Goal: Task Accomplishment & Management: Use online tool/utility

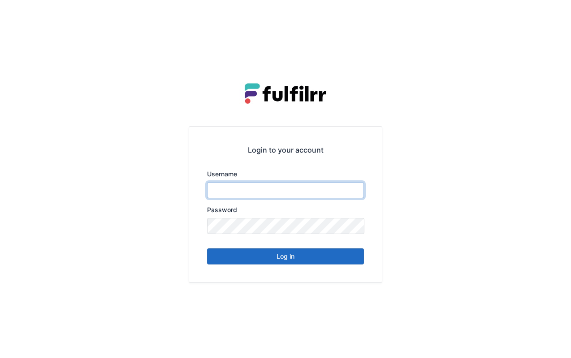
type input "*******"
click at [386, 146] on div "Login to your account Username ******* Password Log in" at bounding box center [285, 179] width 215 height 236
click at [278, 261] on button "Log in" at bounding box center [285, 257] width 157 height 16
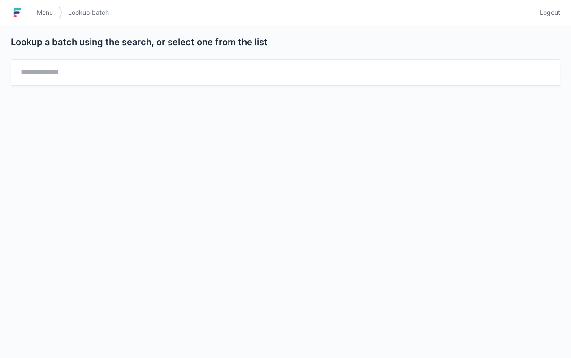
click at [41, 10] on span "Menu" at bounding box center [45, 12] width 16 height 9
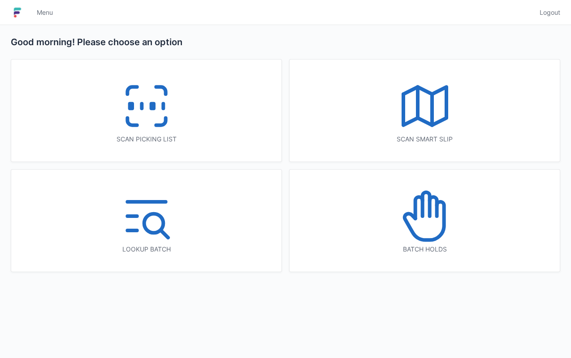
click at [142, 115] on icon at bounding box center [146, 106] width 57 height 57
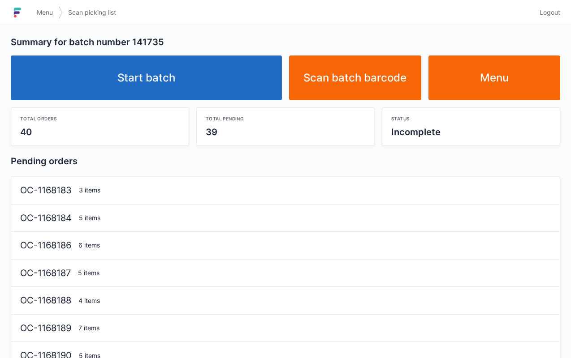
click at [163, 85] on link "Start batch" at bounding box center [146, 78] width 271 height 45
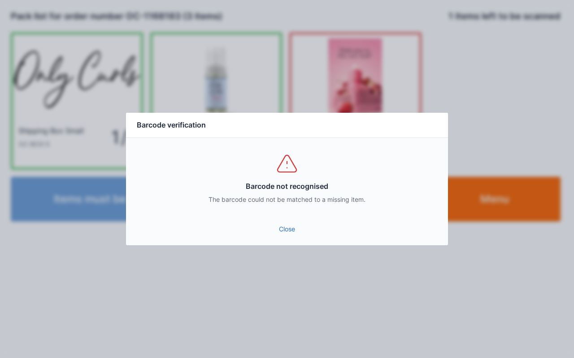
click at [298, 230] on link "Close" at bounding box center [286, 229] width 307 height 16
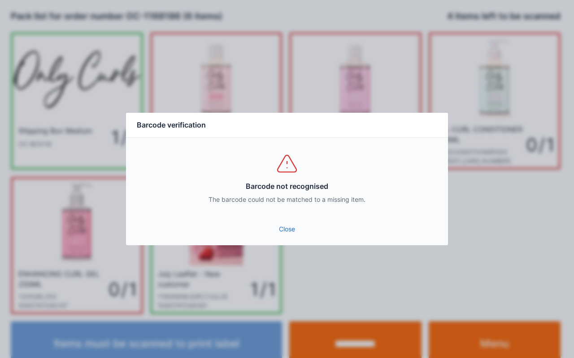
click at [282, 233] on link "Close" at bounding box center [286, 229] width 307 height 16
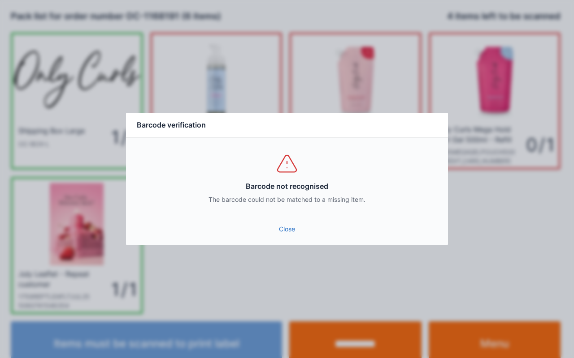
click at [289, 229] on link "Close" at bounding box center [286, 229] width 307 height 16
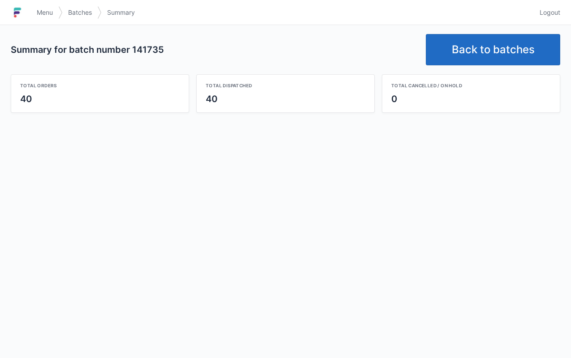
click at [470, 56] on link "Back to batches" at bounding box center [493, 49] width 134 height 31
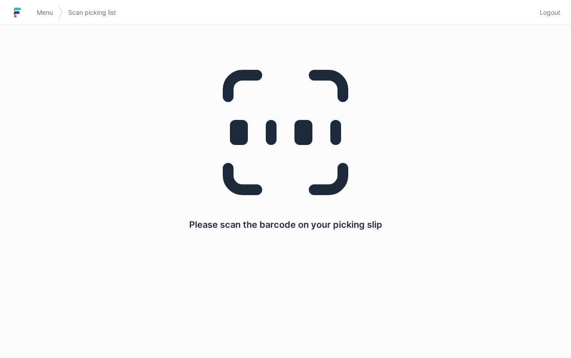
click at [33, 14] on link "Menu" at bounding box center [44, 12] width 27 height 16
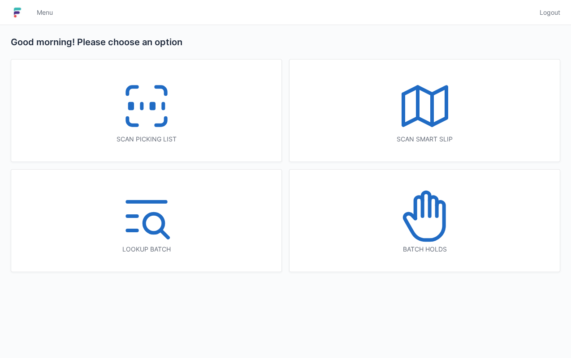
click at [421, 117] on icon at bounding box center [424, 106] width 57 height 57
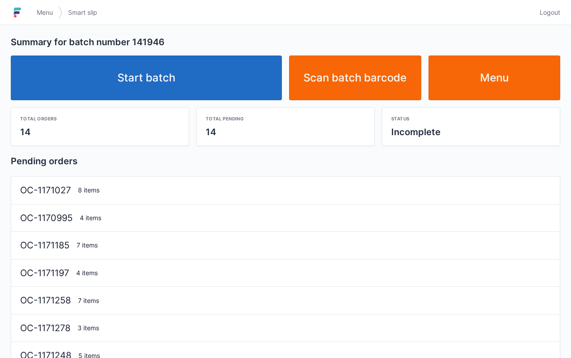
click at [166, 75] on link "Start batch" at bounding box center [146, 78] width 271 height 45
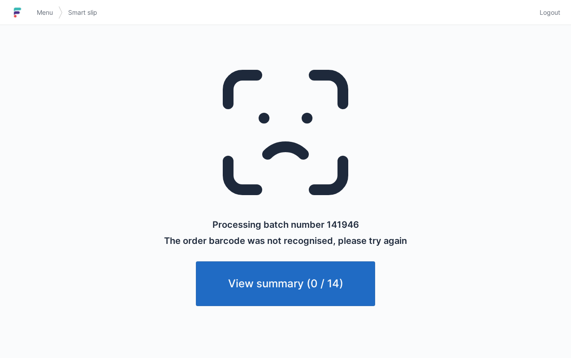
click at [37, 16] on span "Menu" at bounding box center [45, 12] width 16 height 9
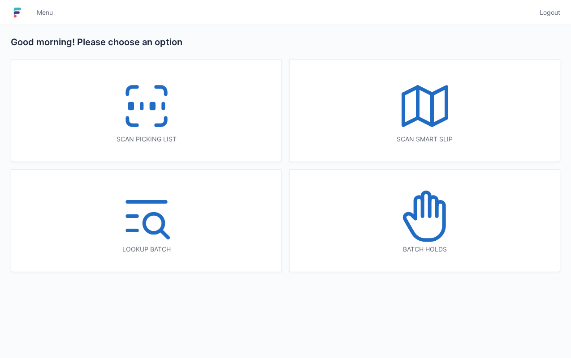
click at [428, 112] on icon at bounding box center [424, 106] width 57 height 57
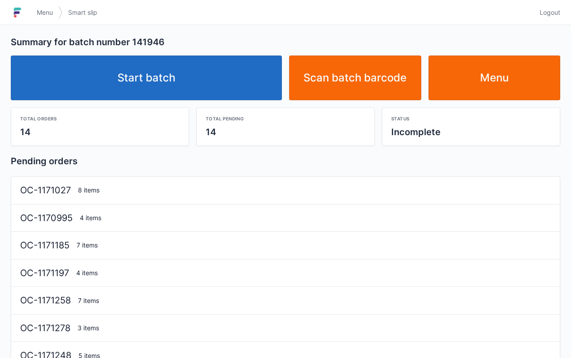
click at [151, 73] on link "Start batch" at bounding box center [146, 78] width 271 height 45
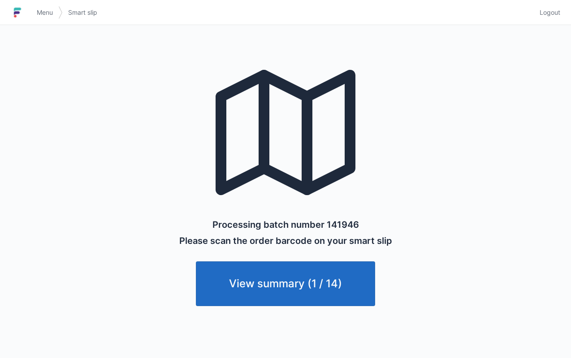
click at [33, 17] on link "Menu" at bounding box center [44, 12] width 27 height 16
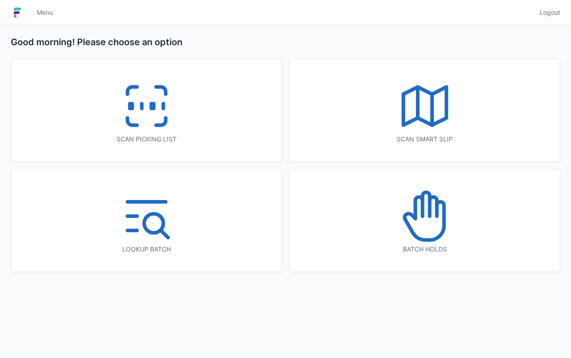
click at [146, 117] on icon at bounding box center [146, 106] width 57 height 57
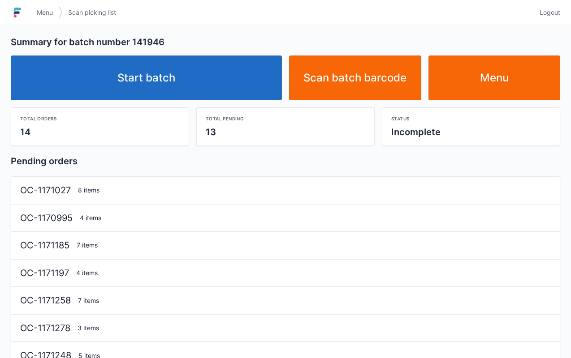
click at [162, 86] on link "Start batch" at bounding box center [146, 78] width 271 height 45
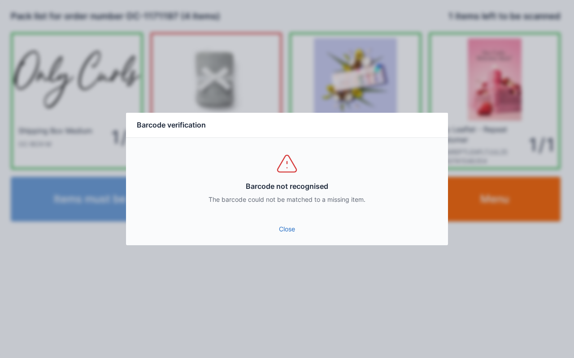
click at [278, 224] on link "Close" at bounding box center [286, 229] width 307 height 16
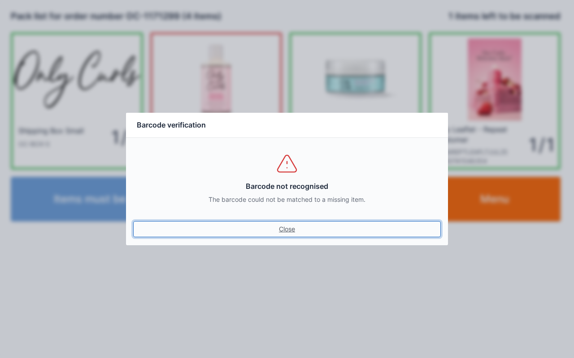
click at [275, 224] on link "Close" at bounding box center [286, 229] width 307 height 16
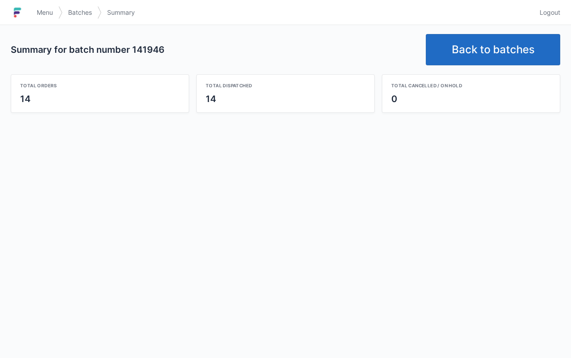
click at [496, 53] on link "Back to batches" at bounding box center [493, 49] width 134 height 31
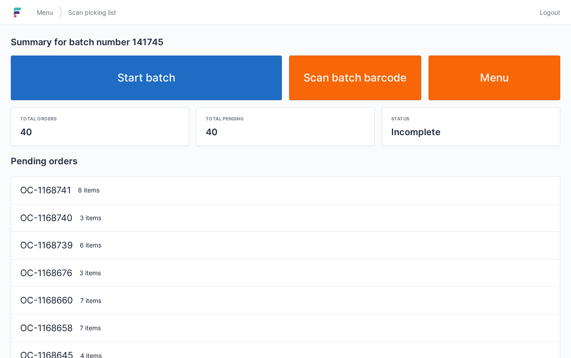
click at [154, 82] on link "Start batch" at bounding box center [146, 78] width 271 height 45
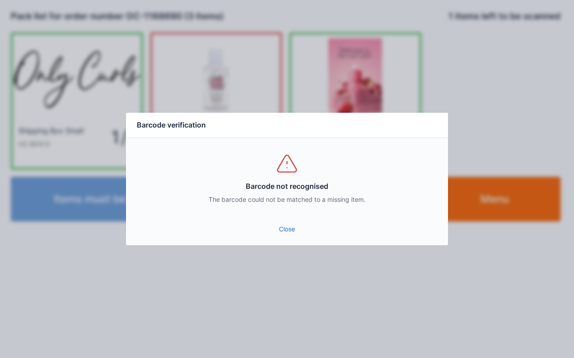
click at [282, 235] on link "Close" at bounding box center [286, 229] width 307 height 16
click at [289, 237] on link "Close" at bounding box center [286, 229] width 307 height 16
click at [283, 229] on link "Close" at bounding box center [286, 229] width 307 height 16
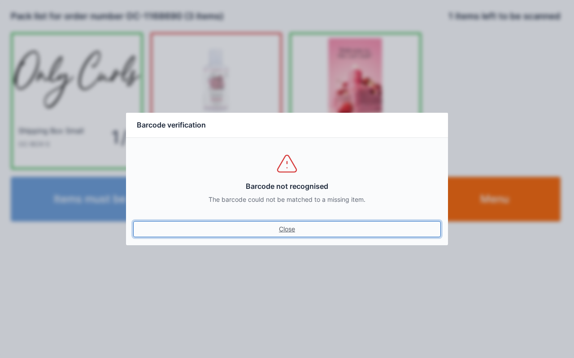
click at [280, 234] on link "Close" at bounding box center [286, 229] width 307 height 16
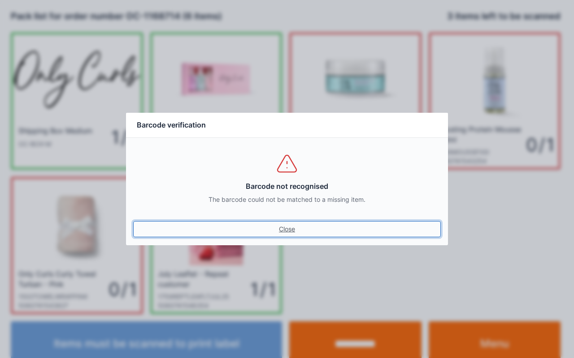
click at [290, 230] on link "Close" at bounding box center [286, 229] width 307 height 16
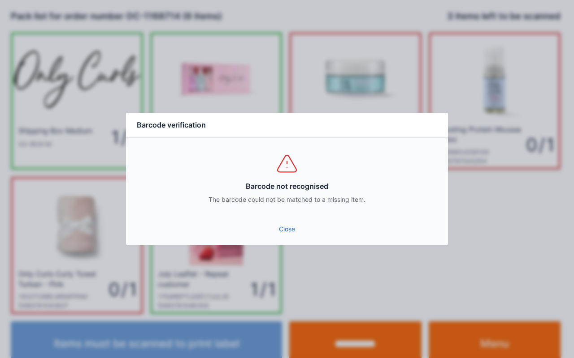
click at [287, 229] on link "Close" at bounding box center [286, 229] width 307 height 16
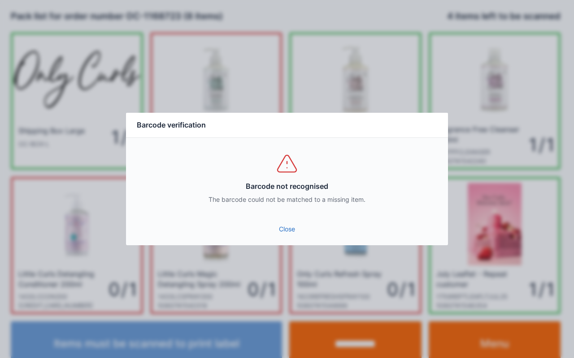
click at [284, 236] on link "Close" at bounding box center [286, 229] width 307 height 16
click at [278, 229] on link "Close" at bounding box center [286, 229] width 307 height 16
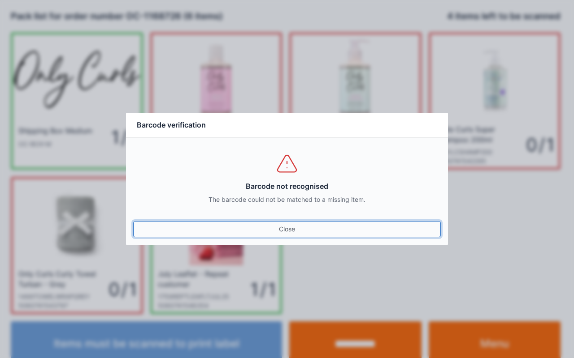
click at [287, 228] on link "Close" at bounding box center [286, 229] width 307 height 16
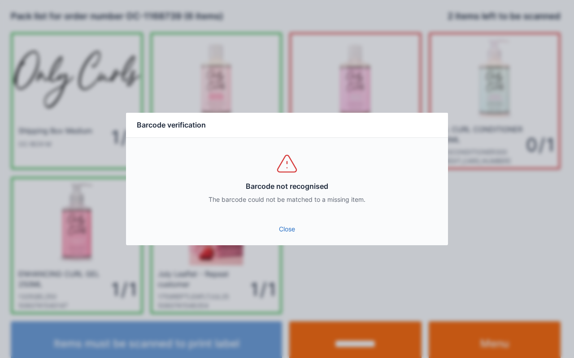
click at [291, 233] on link "Close" at bounding box center [286, 229] width 307 height 16
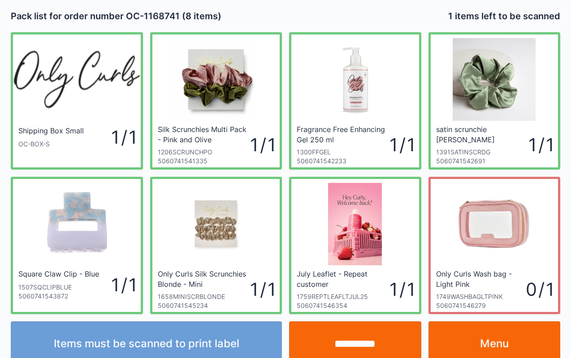
click at [356, 351] on input "**********" at bounding box center [355, 344] width 132 height 45
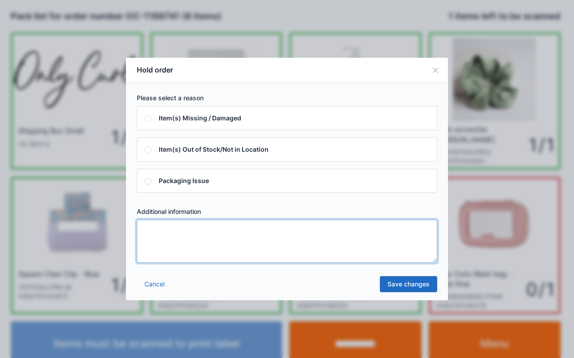
click at [171, 240] on textarea at bounding box center [287, 241] width 300 height 43
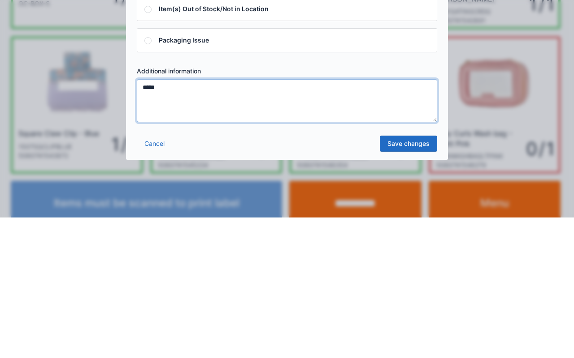
type textarea "*****"
click at [402, 286] on link "Save changes" at bounding box center [408, 284] width 57 height 16
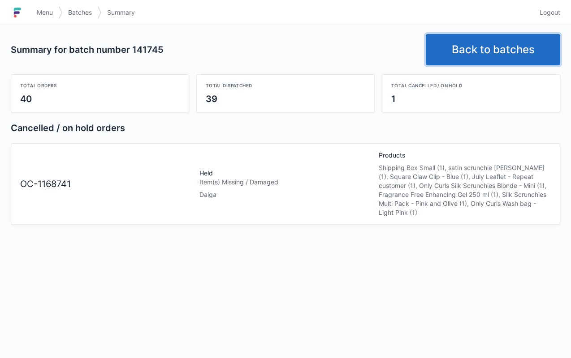
click at [489, 51] on link "Back to batches" at bounding box center [493, 49] width 134 height 31
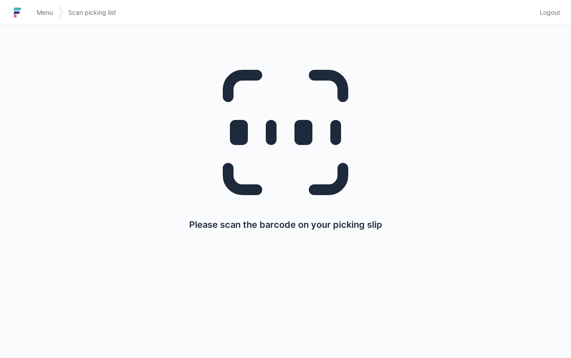
click at [22, 8] on img at bounding box center [17, 12] width 13 height 14
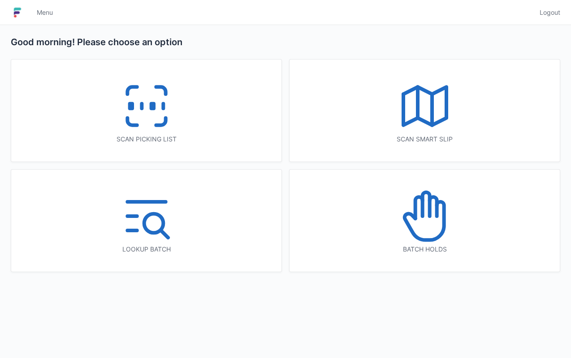
click at [418, 110] on line at bounding box center [418, 102] width 0 height 31
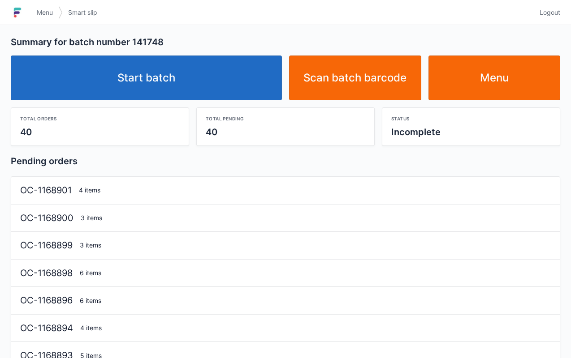
click at [151, 81] on link "Start batch" at bounding box center [146, 78] width 271 height 45
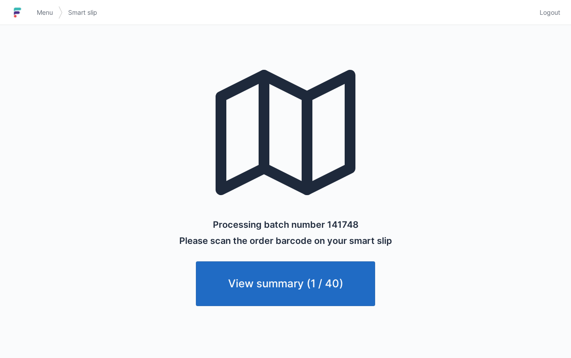
click at [49, 9] on span "Menu" at bounding box center [45, 12] width 16 height 9
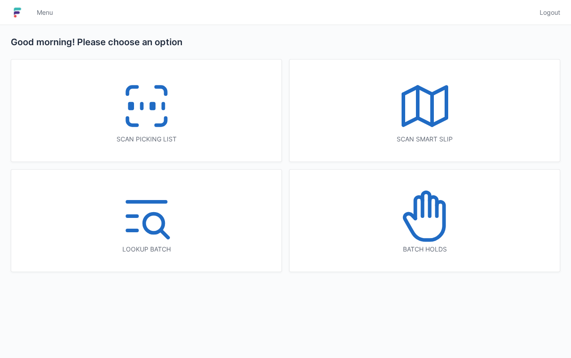
click at [151, 117] on icon at bounding box center [146, 106] width 57 height 57
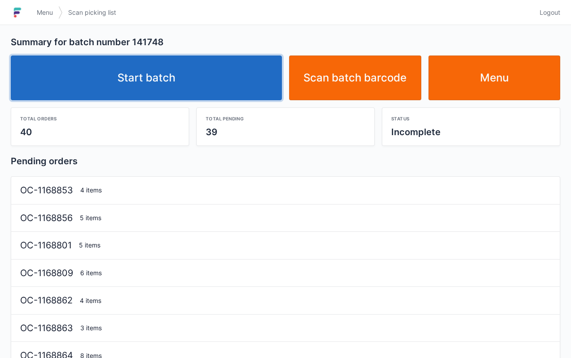
click at [163, 86] on link "Start batch" at bounding box center [146, 78] width 271 height 45
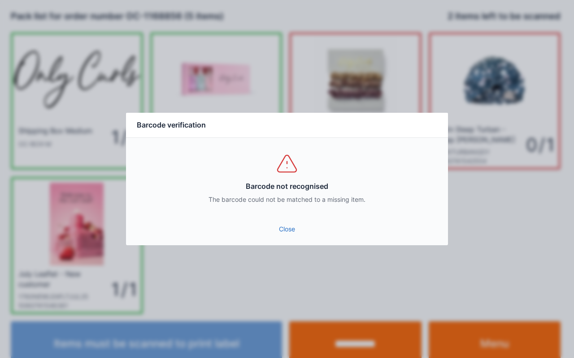
click at [281, 234] on link "Close" at bounding box center [286, 229] width 307 height 16
click at [283, 212] on div "Barcode not recognised The barcode could not be matched to a missing item." at bounding box center [287, 178] width 322 height 81
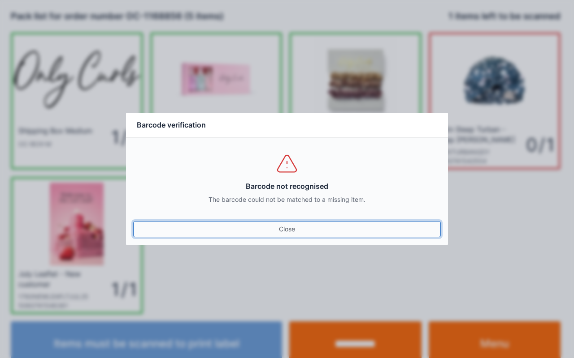
click at [289, 236] on link "Close" at bounding box center [286, 229] width 307 height 16
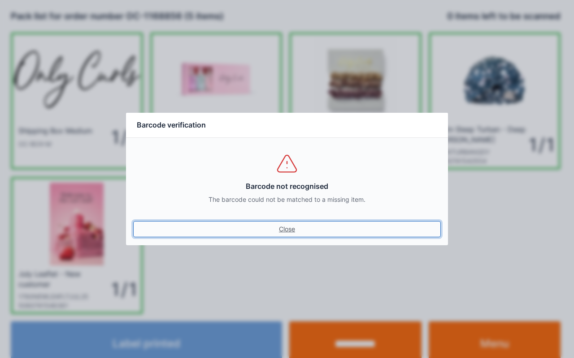
click at [289, 229] on link "Close" at bounding box center [286, 229] width 307 height 16
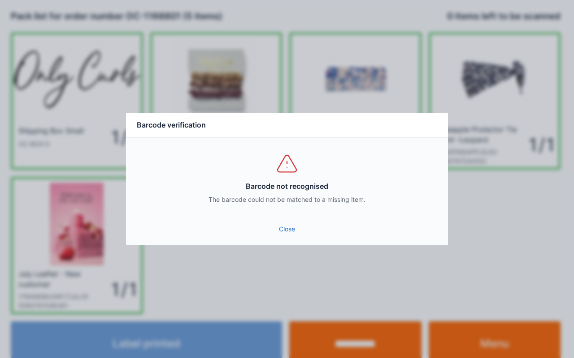
click at [285, 229] on link "Close" at bounding box center [286, 229] width 307 height 16
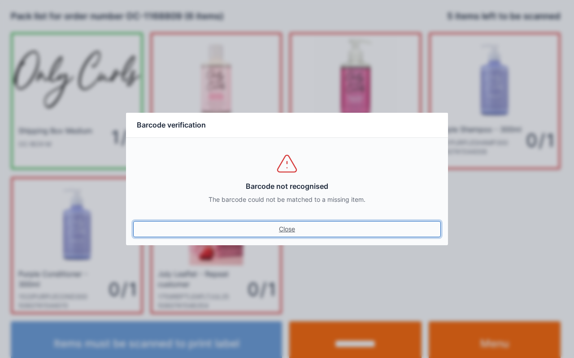
click at [286, 223] on link "Close" at bounding box center [286, 229] width 307 height 16
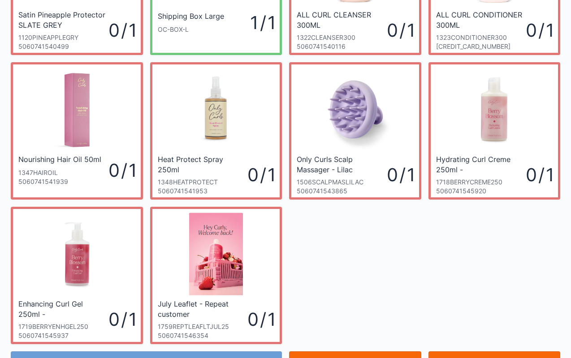
scroll to position [117, 0]
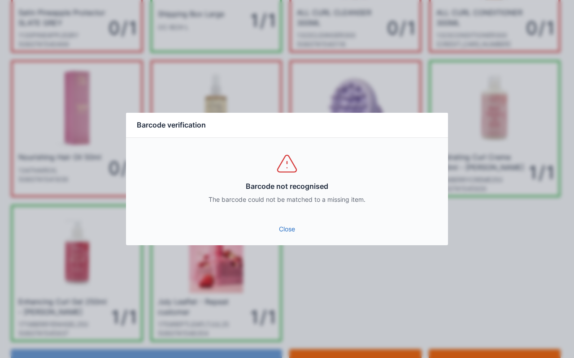
click at [285, 237] on link "Close" at bounding box center [286, 229] width 307 height 16
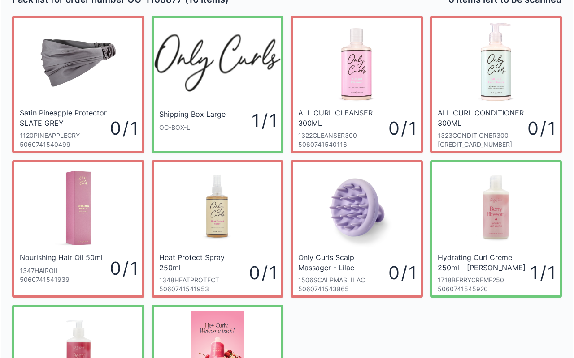
scroll to position [0, 0]
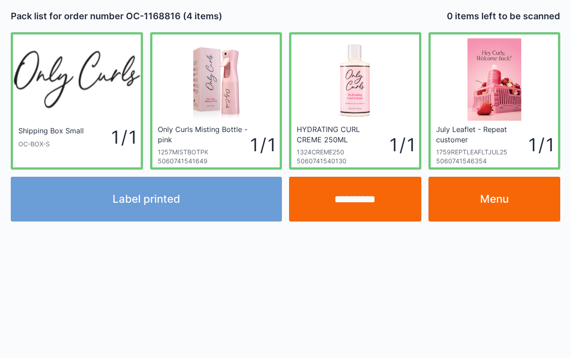
click at [353, 203] on input "**********" at bounding box center [355, 199] width 132 height 45
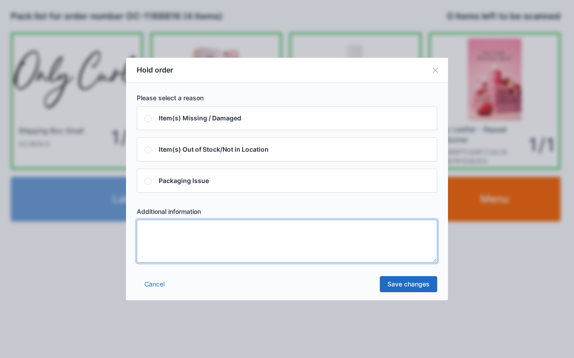
click at [165, 240] on textarea at bounding box center [287, 241] width 300 height 43
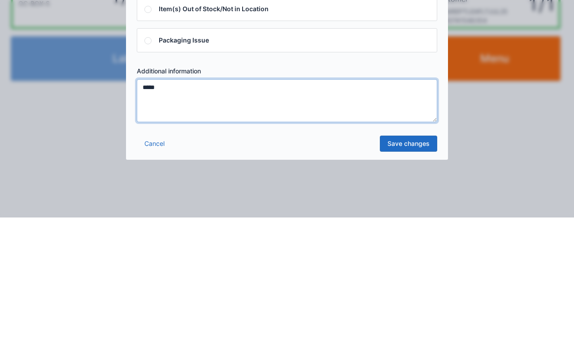
type textarea "*****"
click at [403, 284] on link "Save changes" at bounding box center [408, 284] width 57 height 16
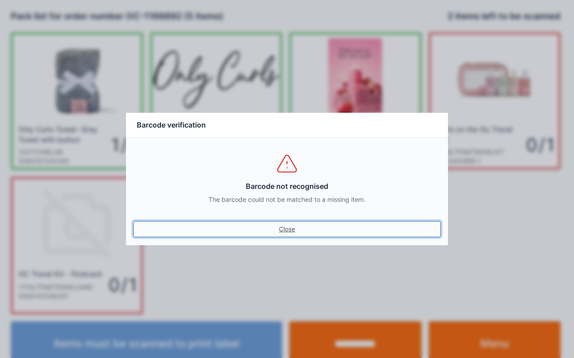
click at [287, 229] on link "Close" at bounding box center [286, 229] width 307 height 16
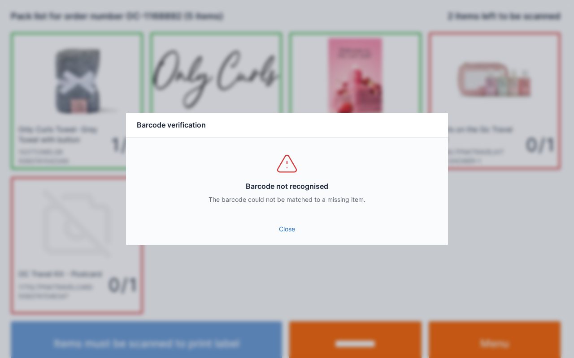
click at [284, 229] on link "Close" at bounding box center [286, 229] width 307 height 16
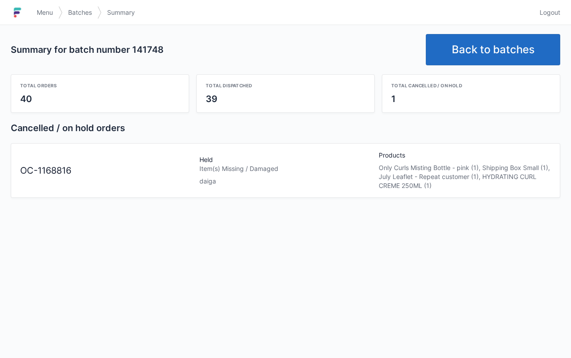
click at [488, 47] on link "Back to batches" at bounding box center [493, 49] width 134 height 31
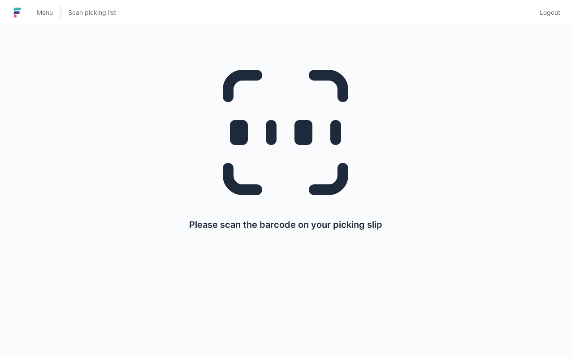
click at [22, 14] on img at bounding box center [17, 12] width 13 height 14
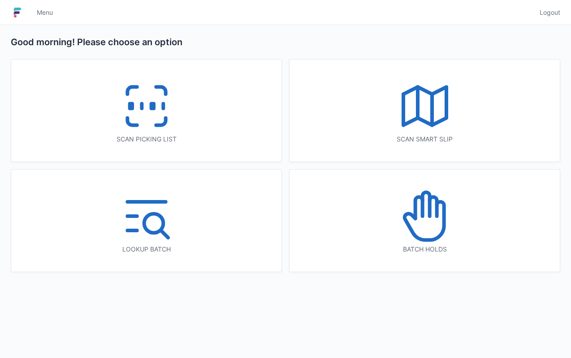
click at [422, 216] on icon at bounding box center [418, 208] width 7 height 22
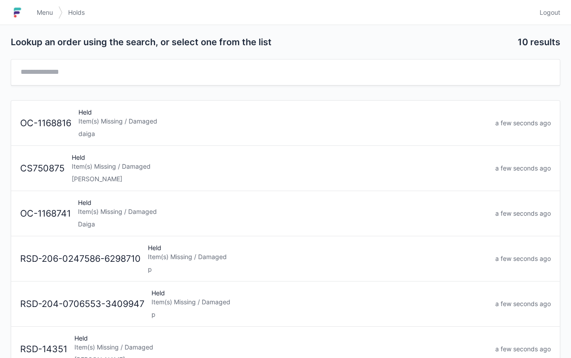
click at [117, 124] on div "Item(s) Missing / Damaged" at bounding box center [283, 121] width 410 height 9
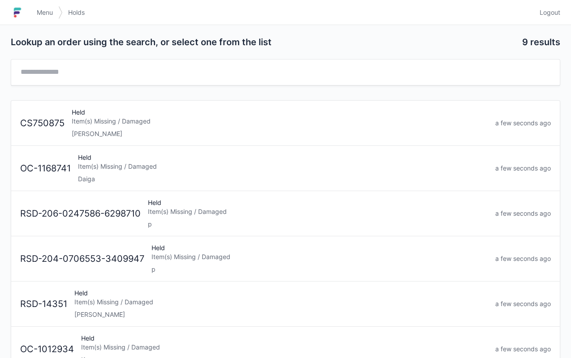
click at [114, 170] on div "Item(s) Missing / Damaged" at bounding box center [283, 166] width 410 height 9
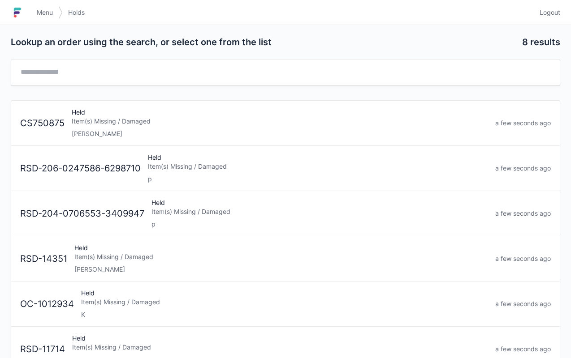
click at [42, 14] on span "Menu" at bounding box center [45, 12] width 16 height 9
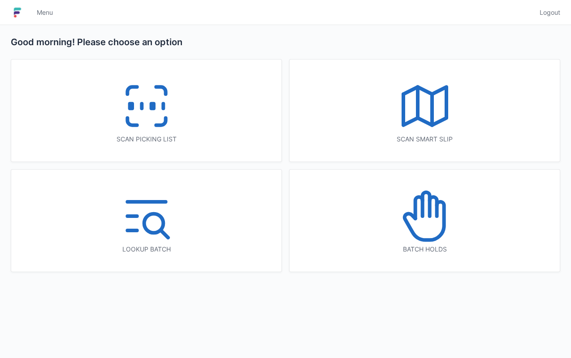
click at [163, 105] on line at bounding box center [163, 106] width 0 height 5
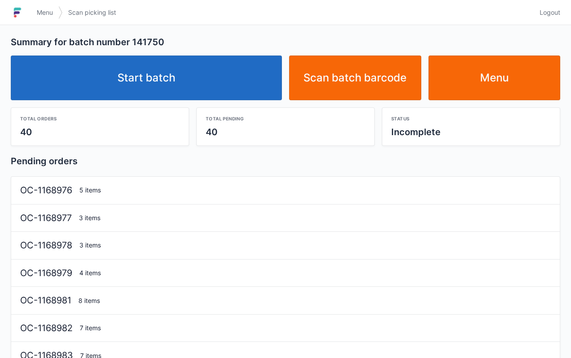
click at [151, 79] on link "Start batch" at bounding box center [146, 78] width 271 height 45
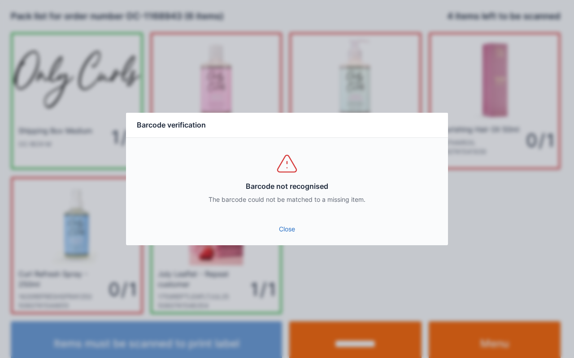
click at [288, 230] on link "Close" at bounding box center [286, 229] width 307 height 16
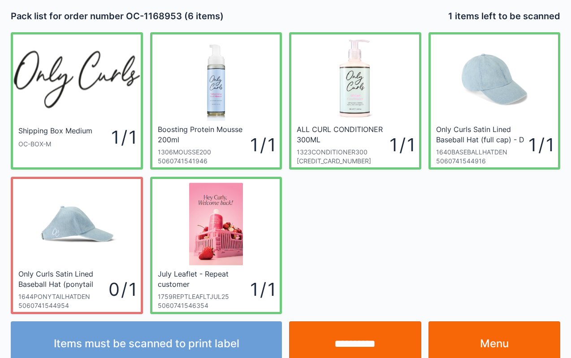
click at [344, 349] on input "**********" at bounding box center [355, 344] width 132 height 45
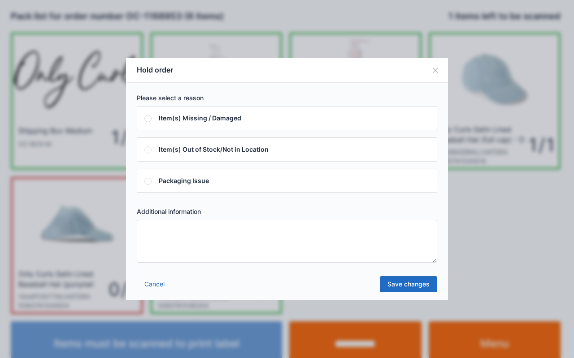
click at [174, 231] on textarea at bounding box center [287, 241] width 300 height 43
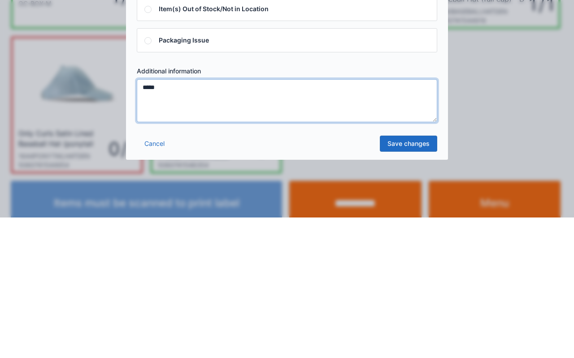
type textarea "*****"
click at [403, 286] on link "Save changes" at bounding box center [408, 284] width 57 height 16
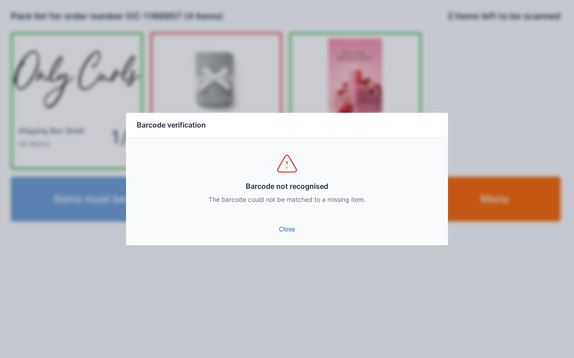
click at [289, 232] on link "Close" at bounding box center [286, 229] width 307 height 16
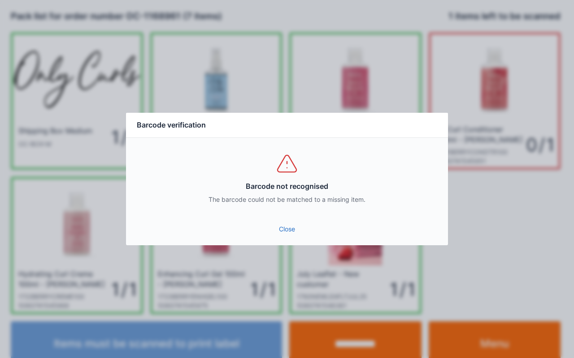
click at [290, 229] on link "Close" at bounding box center [286, 229] width 307 height 16
click at [276, 235] on link "Close" at bounding box center [286, 229] width 307 height 16
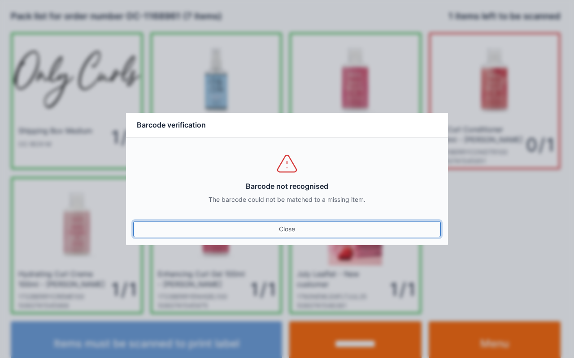
click at [272, 230] on link "Close" at bounding box center [286, 229] width 307 height 16
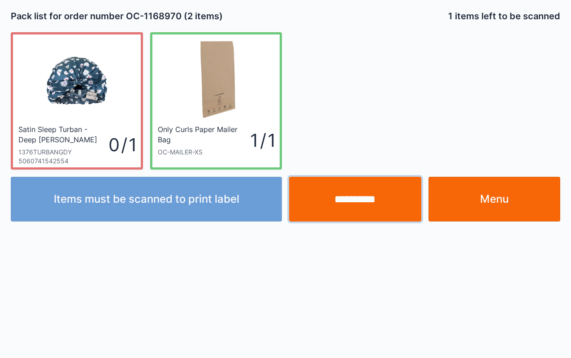
click at [353, 206] on input "**********" at bounding box center [355, 199] width 132 height 45
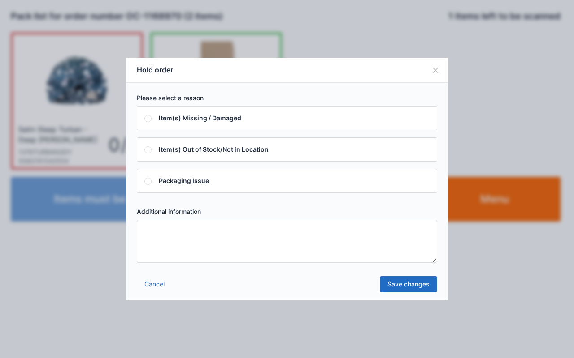
click at [156, 246] on textarea at bounding box center [287, 241] width 300 height 43
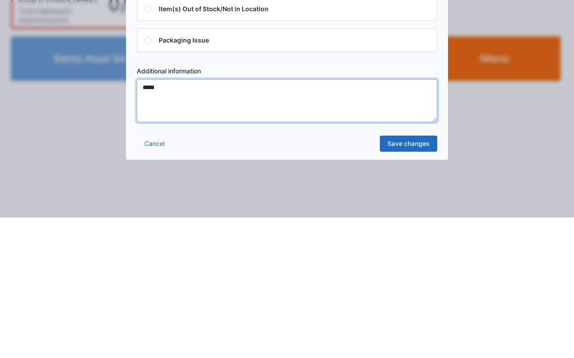
type textarea "*****"
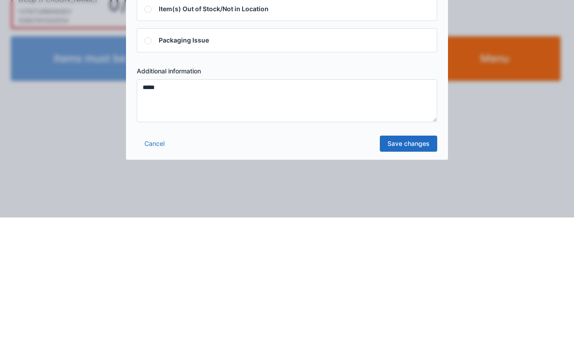
click at [394, 289] on link "Save changes" at bounding box center [408, 284] width 57 height 16
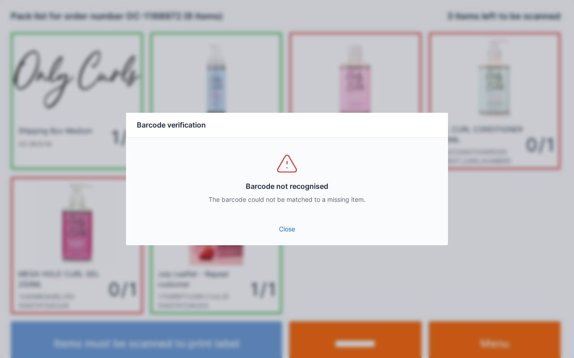
click at [284, 229] on link "Close" at bounding box center [286, 229] width 307 height 16
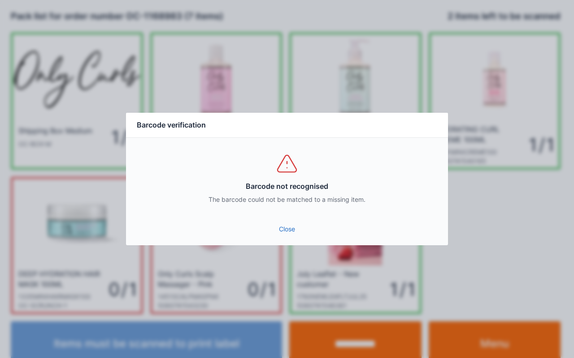
click at [282, 227] on link "Close" at bounding box center [286, 229] width 307 height 16
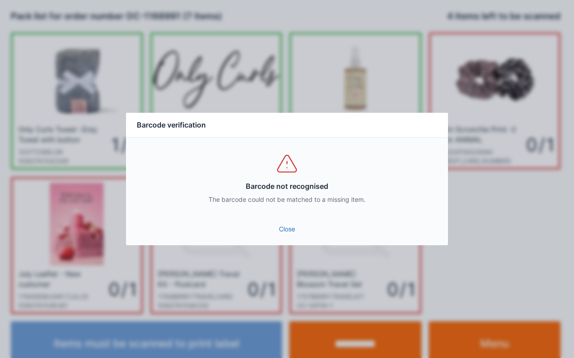
click at [291, 228] on link "Close" at bounding box center [286, 229] width 307 height 16
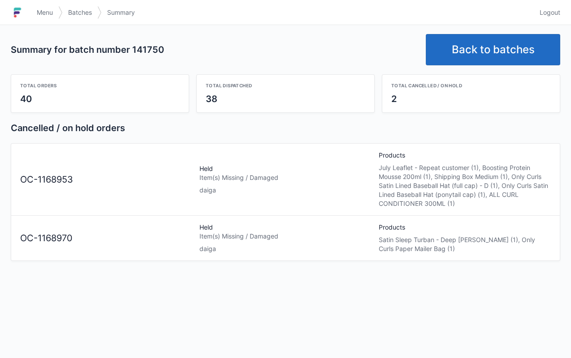
click at [22, 13] on img at bounding box center [17, 12] width 13 height 14
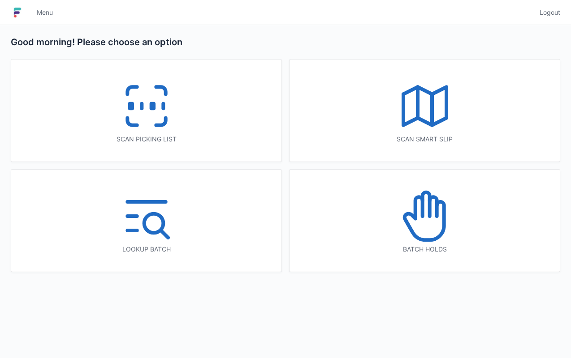
click at [436, 218] on icon at bounding box center [424, 216] width 57 height 57
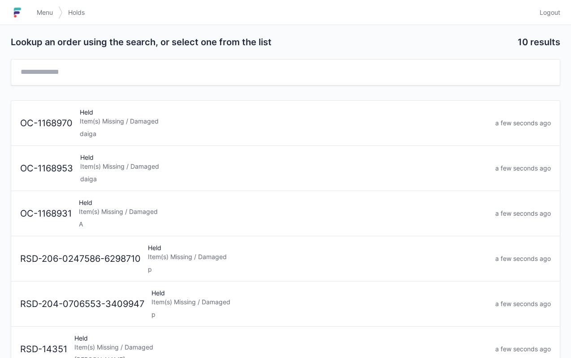
click at [119, 118] on div "Item(s) Missing / Damaged" at bounding box center [284, 121] width 408 height 9
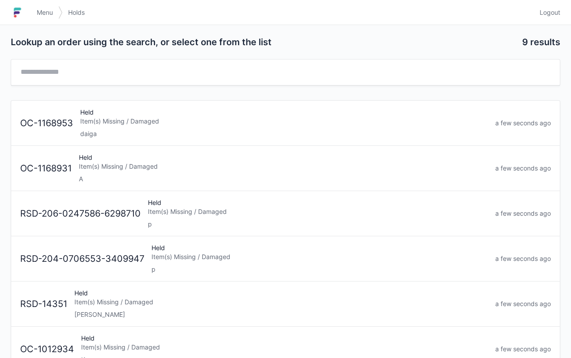
click at [109, 118] on div "Item(s) Missing / Damaged" at bounding box center [284, 121] width 408 height 9
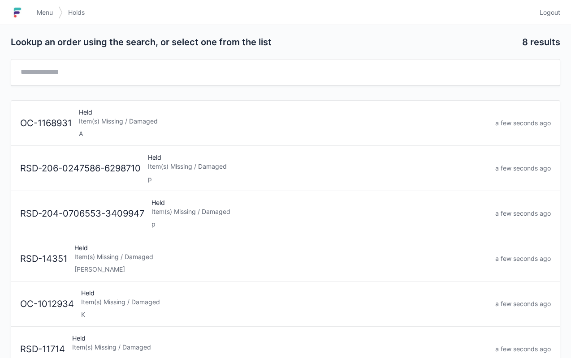
click at [34, 13] on link "Menu" at bounding box center [44, 12] width 27 height 16
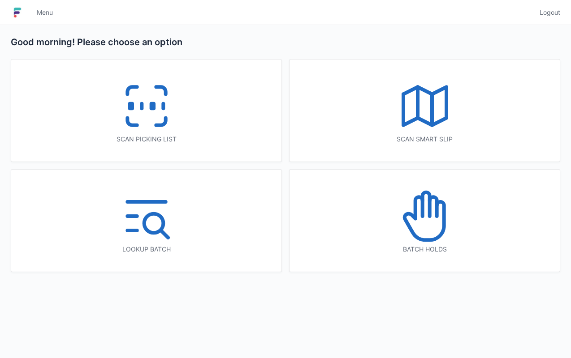
click at [141, 124] on icon at bounding box center [146, 106] width 57 height 57
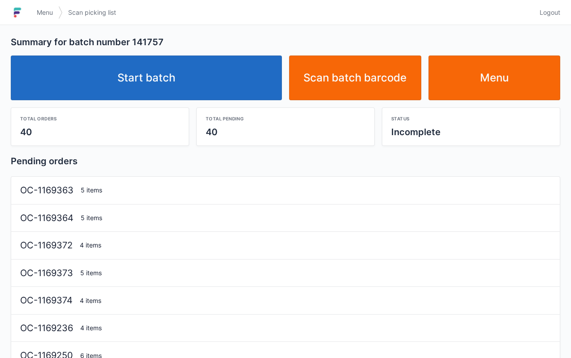
click at [150, 79] on link "Start batch" at bounding box center [146, 78] width 271 height 45
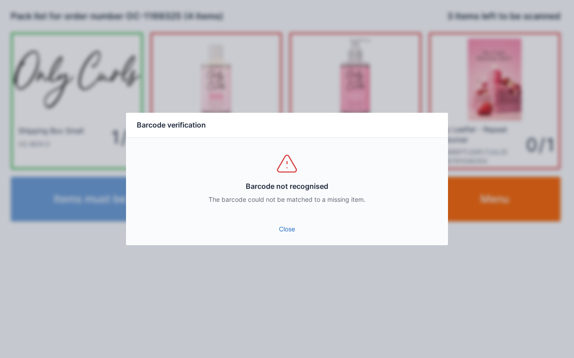
click at [285, 228] on link "Close" at bounding box center [286, 229] width 307 height 16
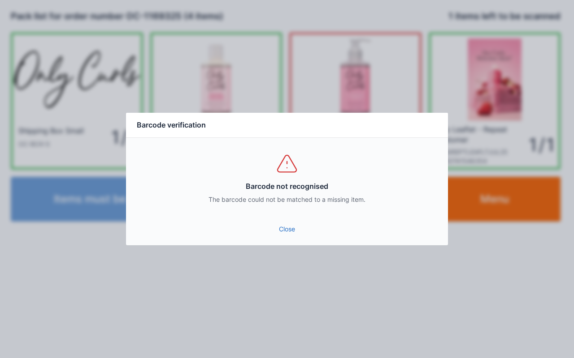
click at [281, 224] on link "Close" at bounding box center [286, 229] width 307 height 16
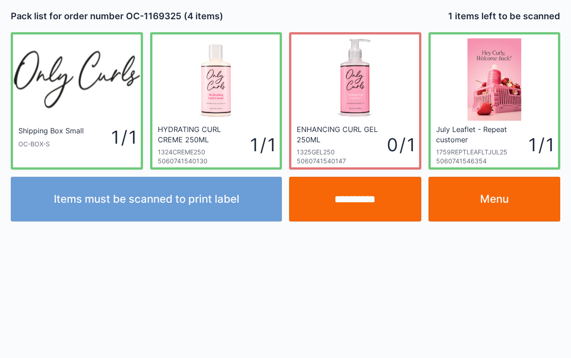
click at [352, 211] on input "**********" at bounding box center [355, 199] width 132 height 45
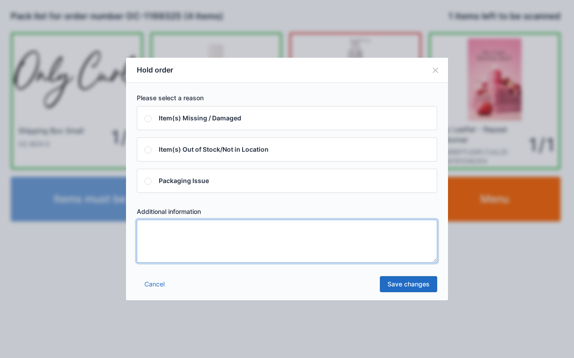
click at [153, 232] on textarea at bounding box center [287, 241] width 300 height 43
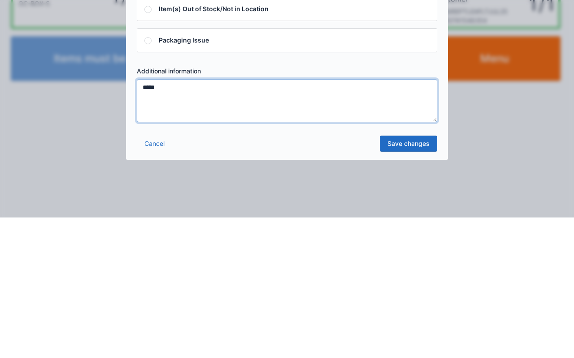
type textarea "*****"
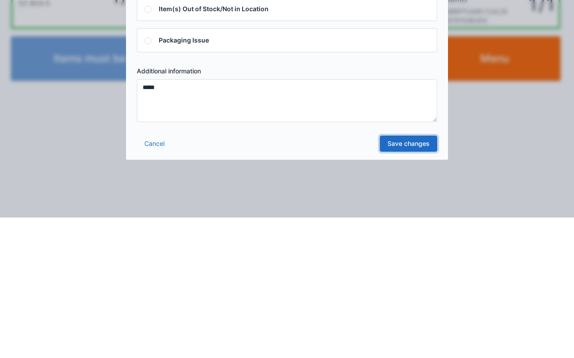
click at [405, 285] on link "Save changes" at bounding box center [408, 284] width 57 height 16
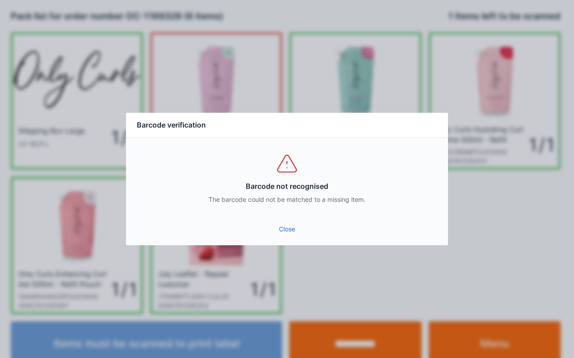
click at [286, 233] on link "Close" at bounding box center [286, 229] width 307 height 16
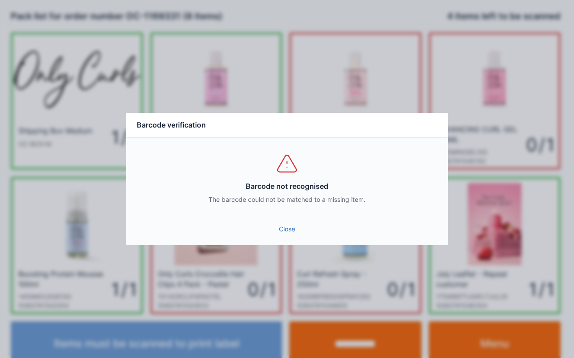
click at [287, 229] on link "Close" at bounding box center [286, 229] width 307 height 16
click at [289, 228] on link "Close" at bounding box center [286, 229] width 307 height 16
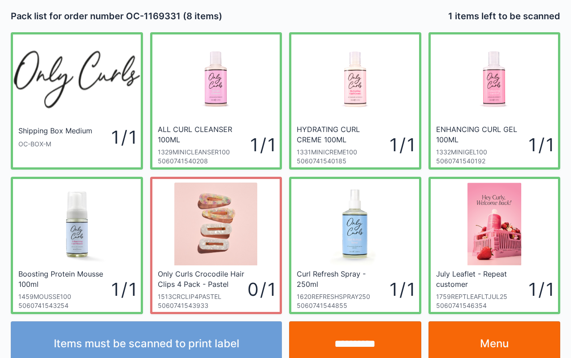
click at [340, 341] on input "**********" at bounding box center [355, 344] width 132 height 45
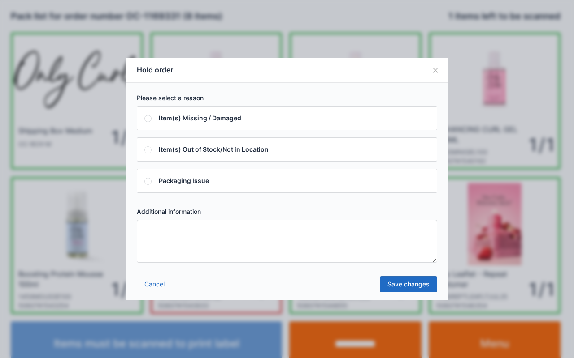
click at [180, 231] on textarea at bounding box center [287, 241] width 300 height 43
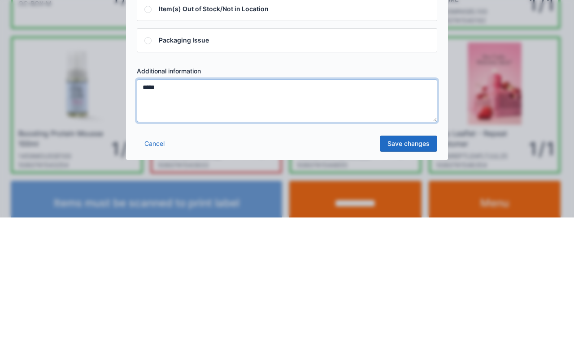
type textarea "*****"
click at [414, 287] on link "Save changes" at bounding box center [408, 284] width 57 height 16
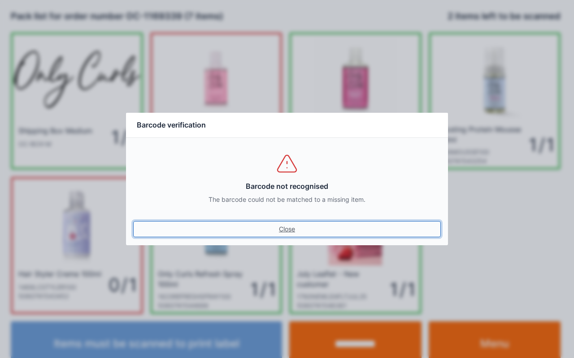
click at [287, 230] on link "Close" at bounding box center [286, 229] width 307 height 16
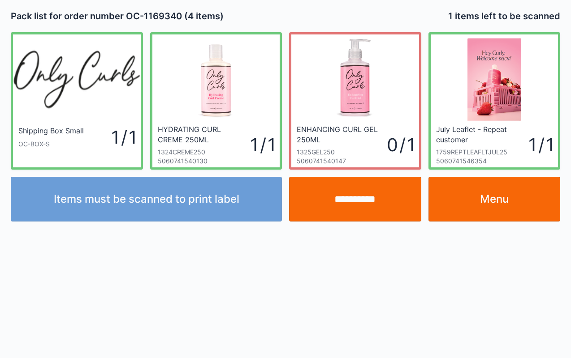
click at [344, 200] on input "**********" at bounding box center [355, 199] width 132 height 45
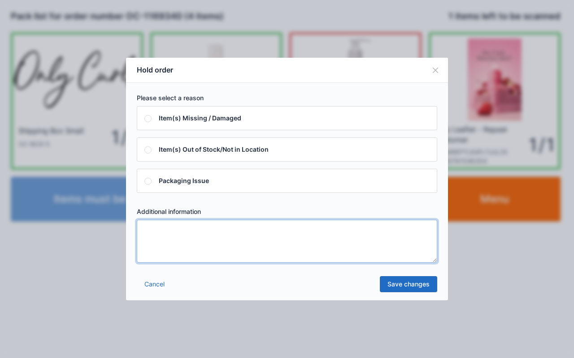
click at [159, 240] on textarea at bounding box center [287, 241] width 300 height 43
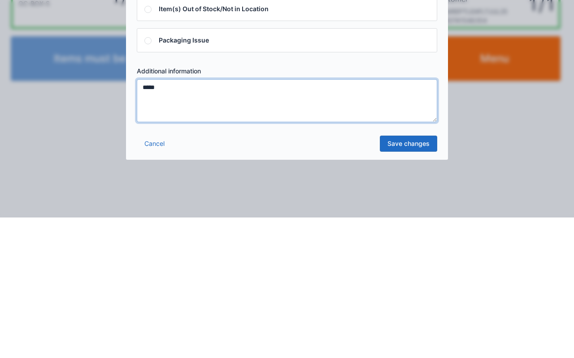
type textarea "*****"
click at [408, 286] on link "Save changes" at bounding box center [408, 284] width 57 height 16
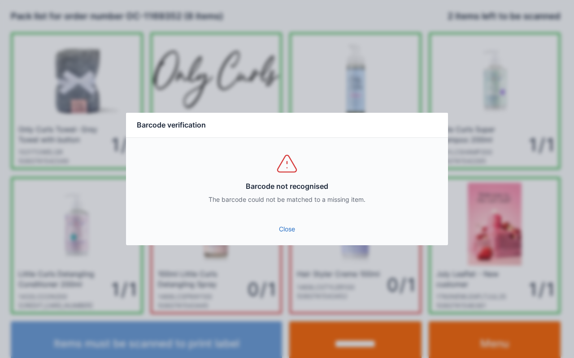
click at [274, 237] on link "Close" at bounding box center [286, 229] width 307 height 16
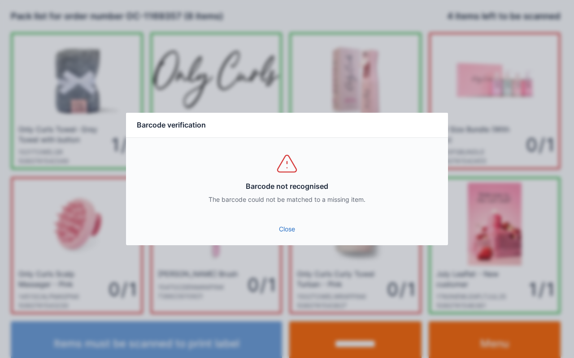
click at [281, 229] on link "Close" at bounding box center [286, 229] width 307 height 16
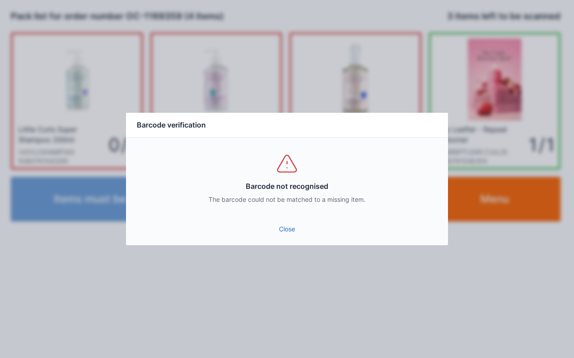
click at [279, 230] on link "Close" at bounding box center [286, 229] width 307 height 16
click at [280, 228] on link "Close" at bounding box center [286, 229] width 307 height 16
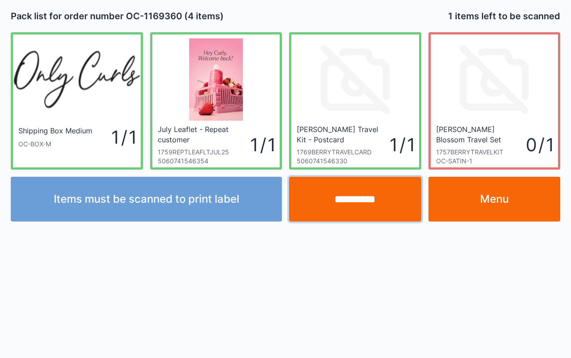
click at [358, 200] on input "**********" at bounding box center [355, 199] width 132 height 45
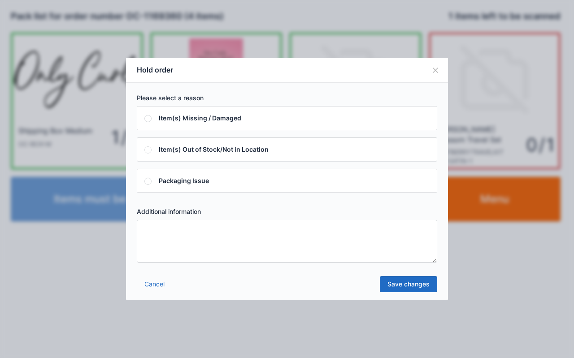
click at [167, 239] on textarea at bounding box center [287, 241] width 300 height 43
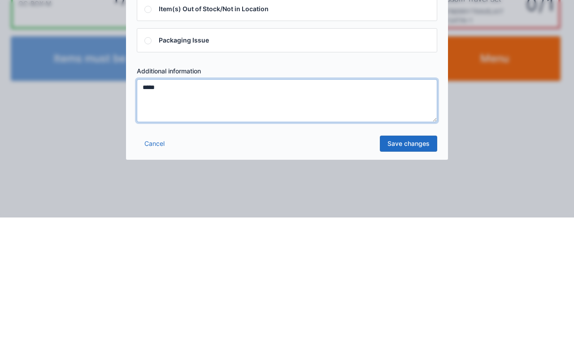
type textarea "*****"
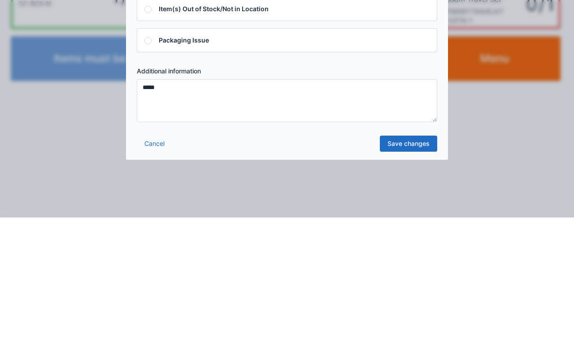
click at [411, 289] on link "Save changes" at bounding box center [408, 284] width 57 height 16
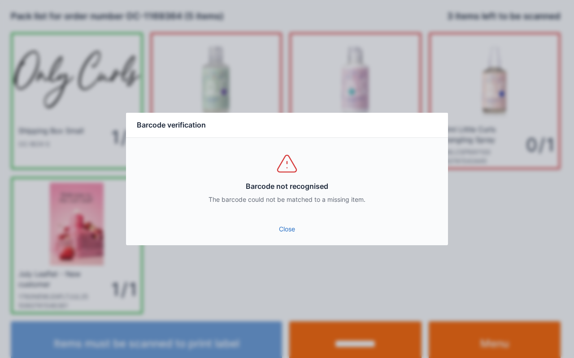
click at [272, 229] on link "Close" at bounding box center [286, 229] width 307 height 16
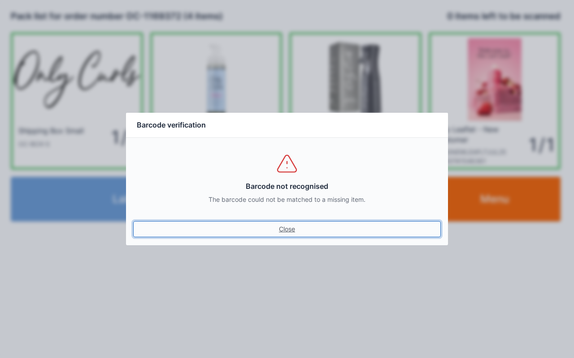
click at [284, 224] on link "Close" at bounding box center [286, 229] width 307 height 16
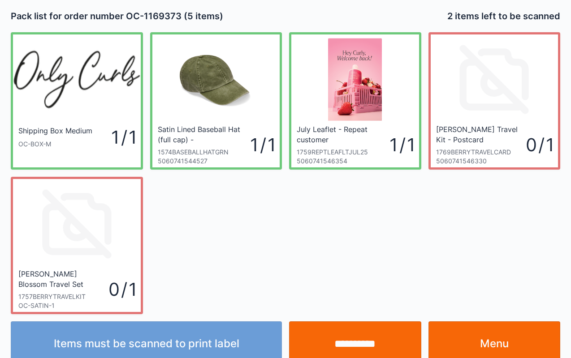
click at [354, 349] on input "**********" at bounding box center [355, 344] width 132 height 45
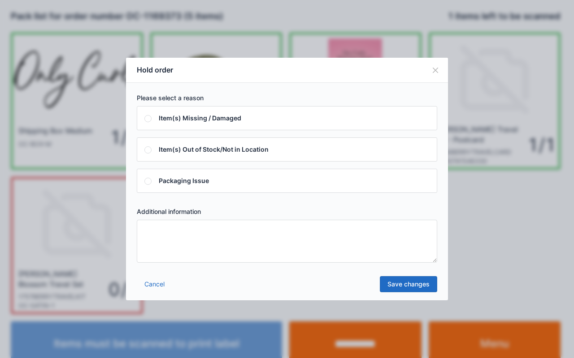
click at [164, 229] on textarea at bounding box center [287, 241] width 300 height 43
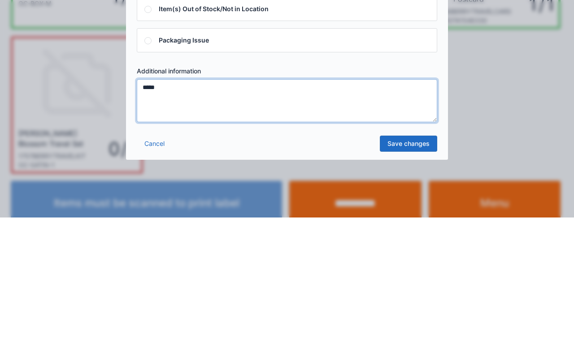
type textarea "*****"
click at [408, 289] on link "Save changes" at bounding box center [408, 284] width 57 height 16
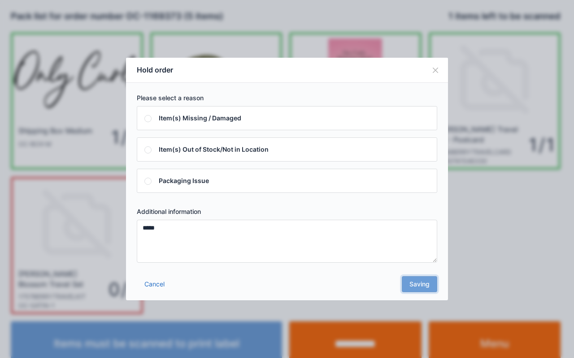
click at [414, 281] on div "Cancel Saving" at bounding box center [287, 287] width 322 height 27
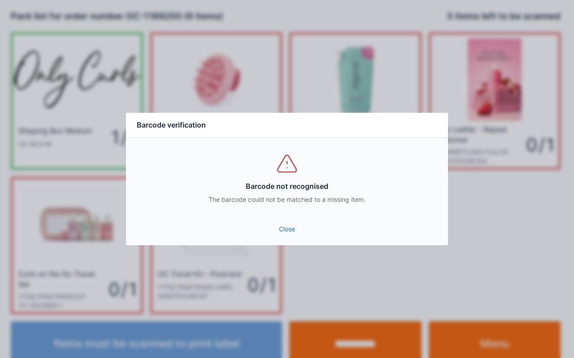
click at [292, 233] on link "Close" at bounding box center [286, 229] width 307 height 16
